Goal: Feedback & Contribution: Contribute content

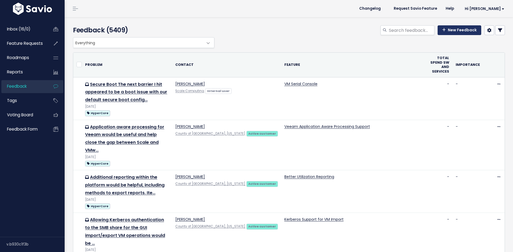
click at [447, 26] on link "New Feedback" at bounding box center [460, 30] width 44 height 10
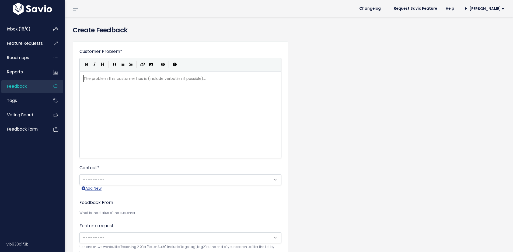
scroll to position [1, 0]
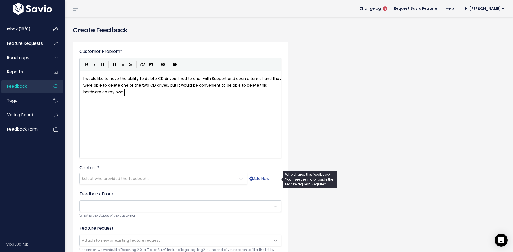
click at [106, 177] on span "Select who provided the feedback..." at bounding box center [115, 178] width 67 height 5
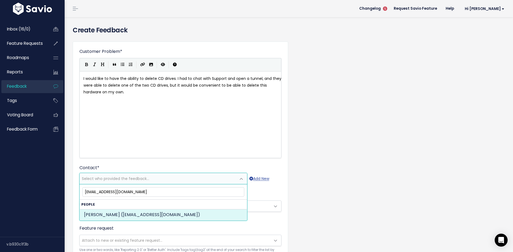
type input "tjgross@crihb.org"
select select "ACTIVE"
select select "85719636"
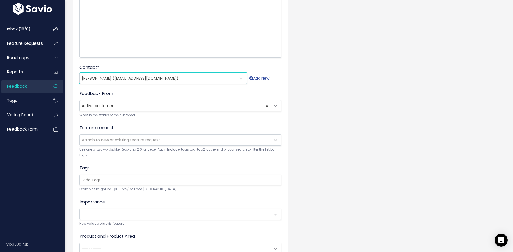
scroll to position [102, 0]
click at [112, 140] on span "Attach to new or existing feature request..." at bounding box center [122, 138] width 81 height 5
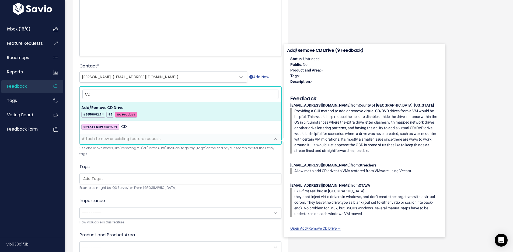
type input "CD"
select select "31165"
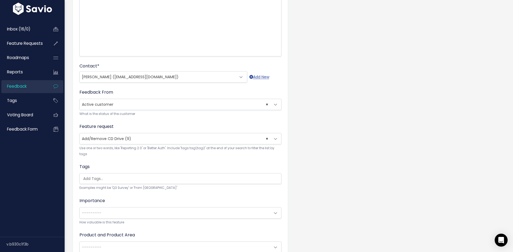
click at [93, 183] on ul at bounding box center [180, 178] width 201 height 10
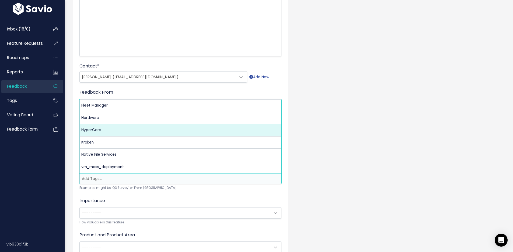
scroll to position [0, 0]
select select "3550"
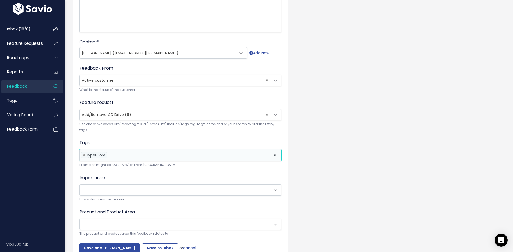
scroll to position [158, 0]
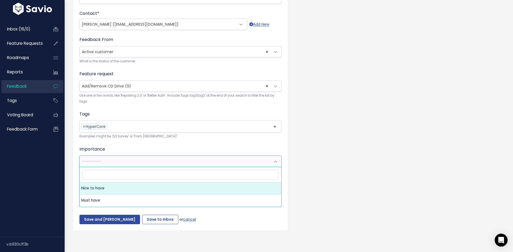
click at [114, 156] on span "---------" at bounding box center [175, 161] width 191 height 11
select select "NICE_TO_HAVE"
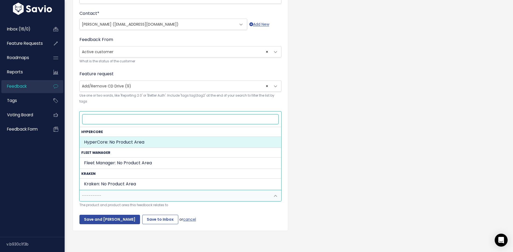
click at [93, 193] on span "---------" at bounding box center [91, 195] width 19 height 5
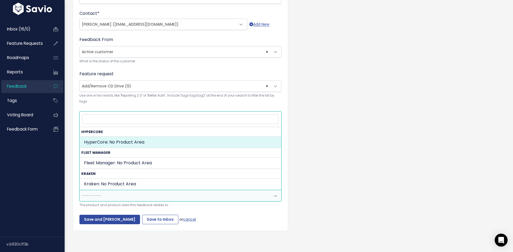
select select "MAIN:"
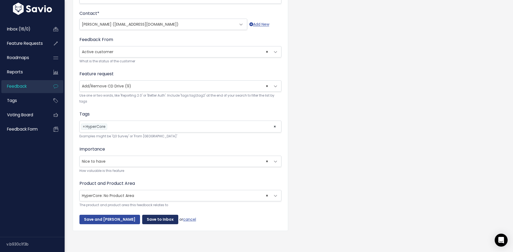
click at [149, 214] on input "Save to Inbox" at bounding box center [160, 219] width 36 height 10
